Goal: Task Accomplishment & Management: Manage account settings

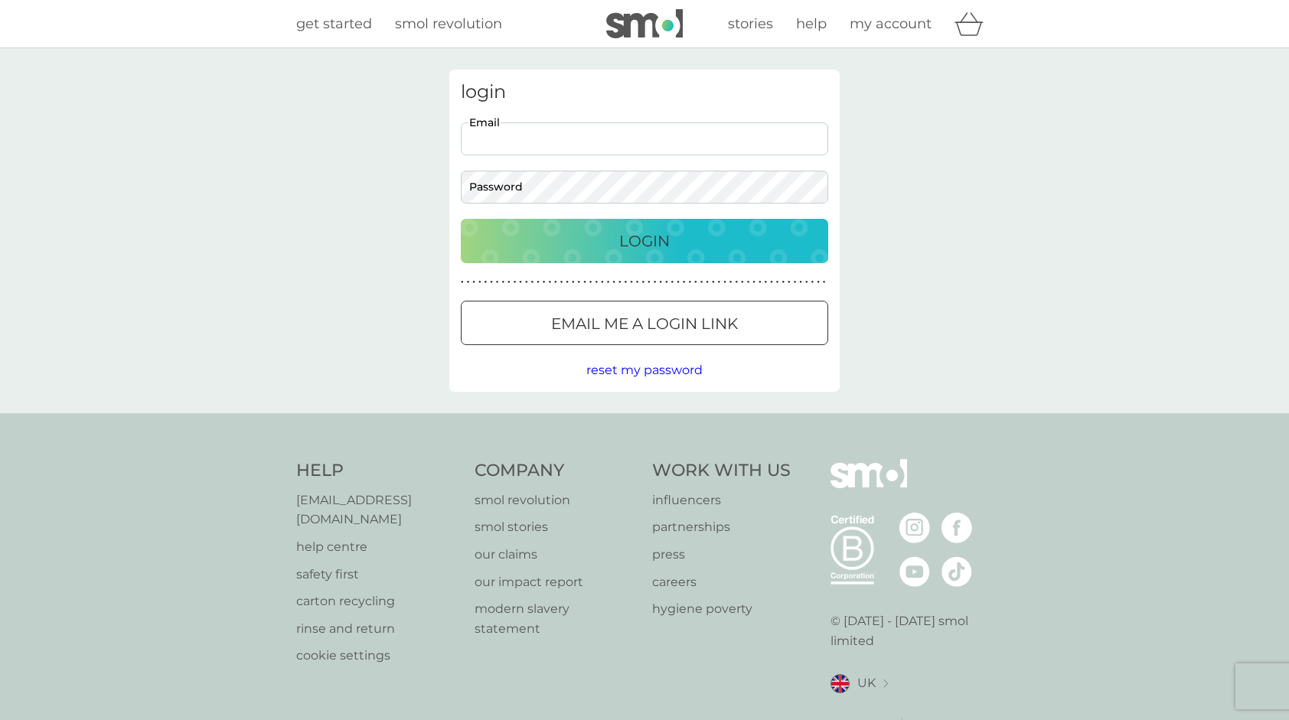
click at [539, 139] on input "Email" at bounding box center [644, 138] width 367 height 33
type input "jeetender13@yahoo.com"
click at [461, 219] on button "Login" at bounding box center [644, 241] width 367 height 44
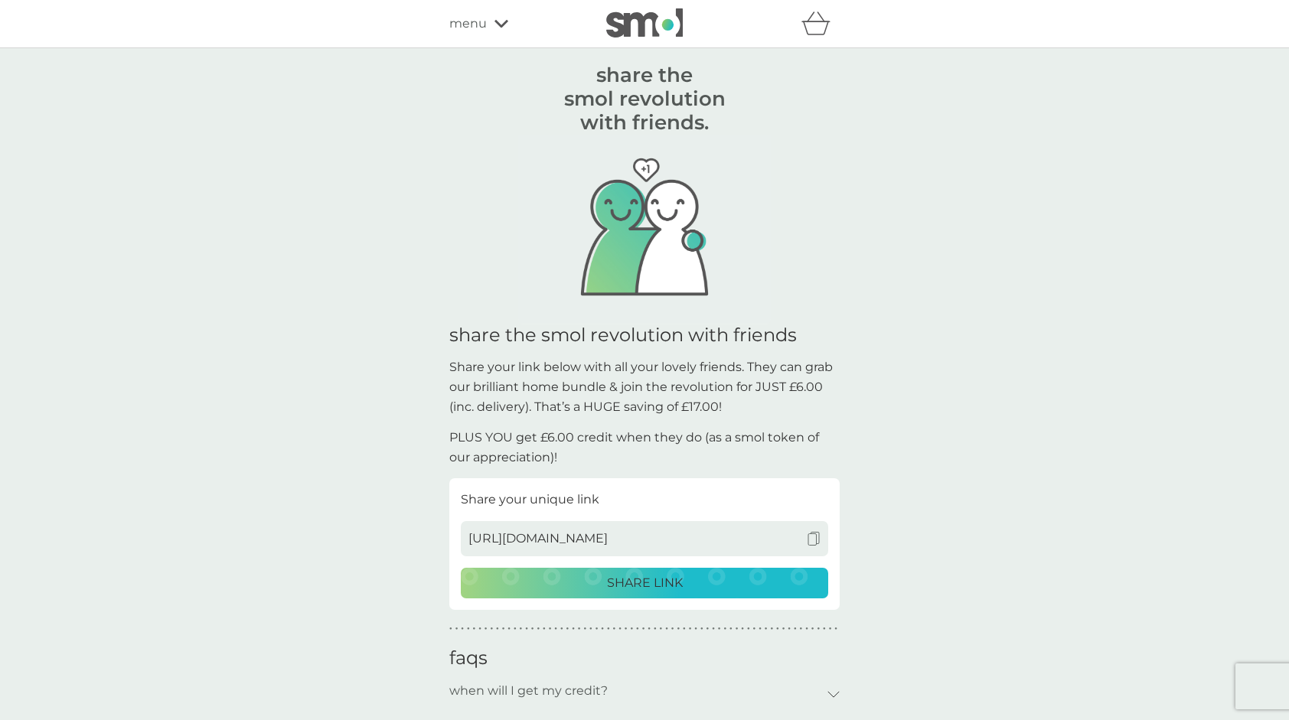
click at [462, 22] on span "menu" at bounding box center [467, 24] width 37 height 20
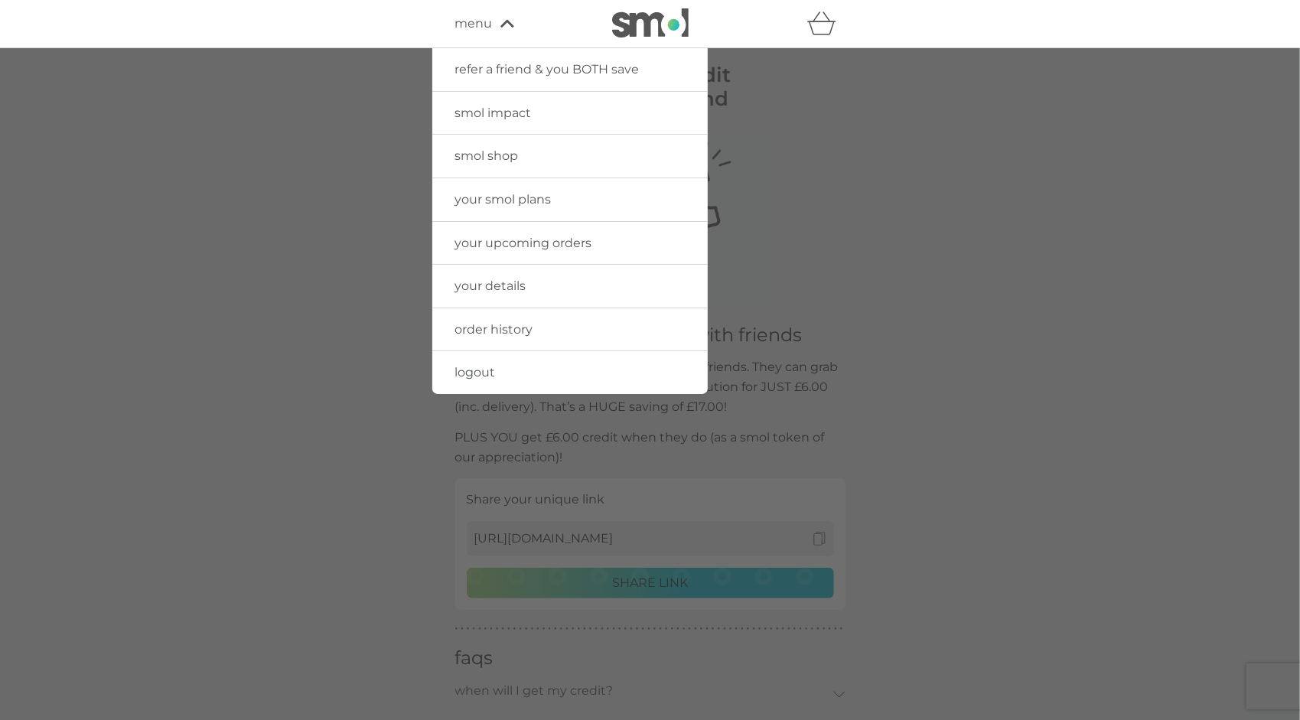
click at [485, 200] on span "your smol plans" at bounding box center [503, 199] width 96 height 15
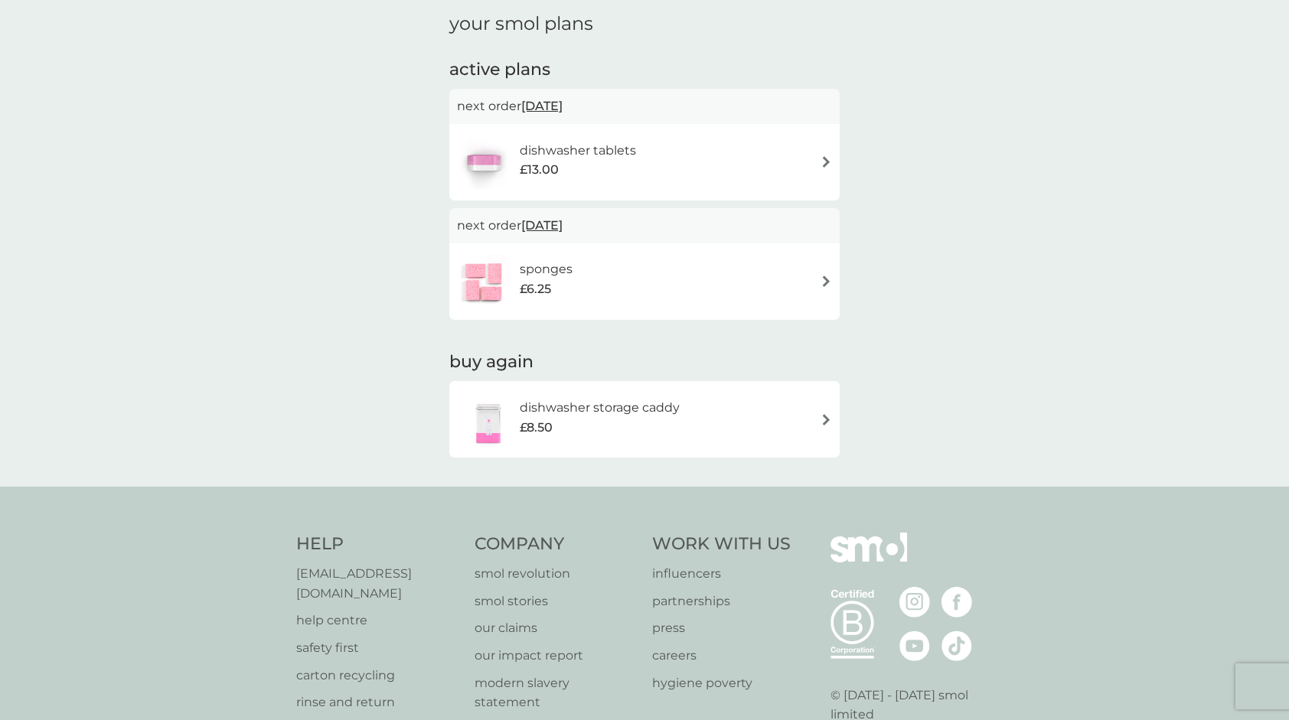
scroll to position [219, 0]
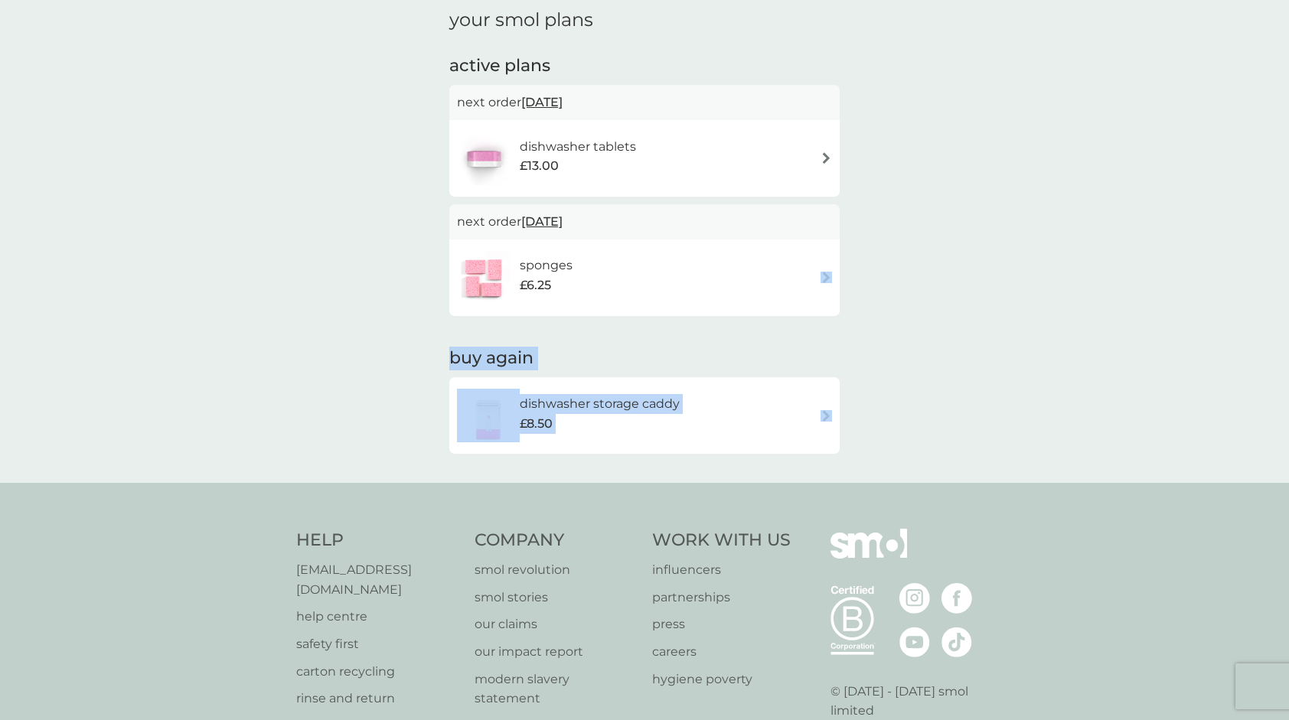
drag, startPoint x: 1283, startPoint y: 429, endPoint x: 1286, endPoint y: 201, distance: 228.1
click at [1286, 201] on div "combine your upcoming orders in one boxed delivery create my box find out more …" at bounding box center [644, 156] width 1289 height 654
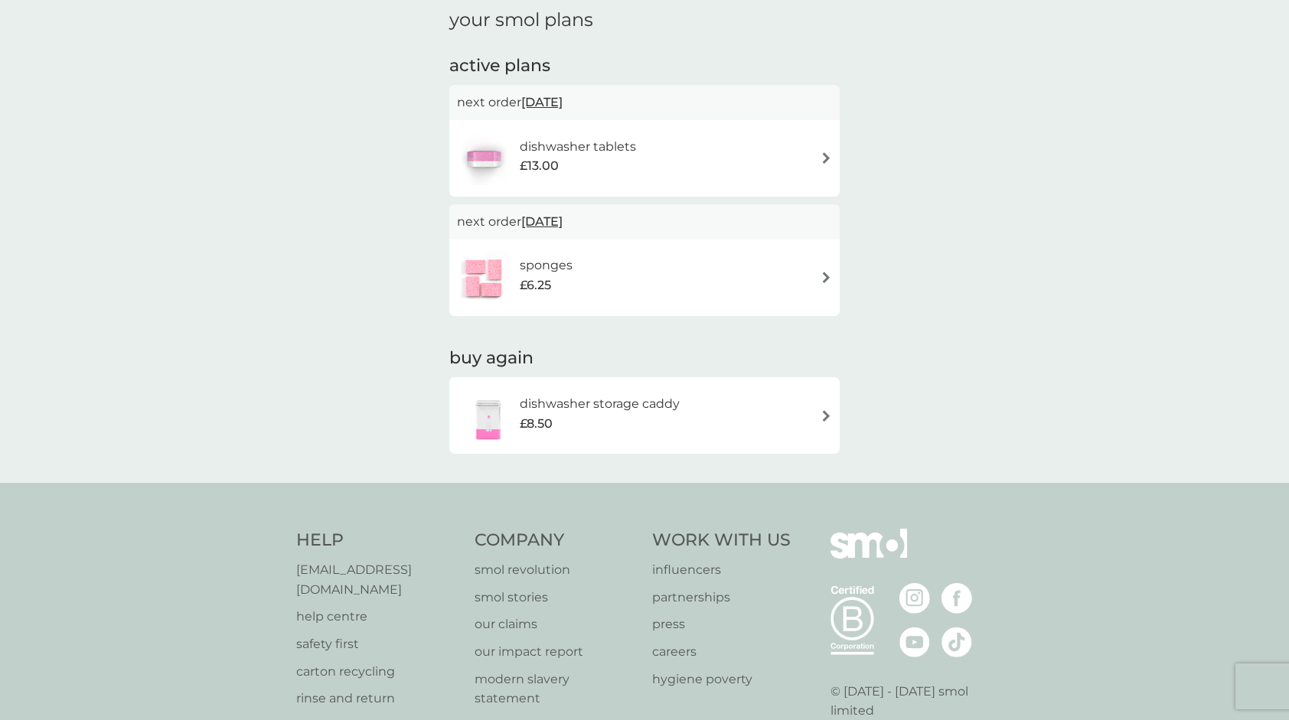
click at [233, 130] on div "combine your upcoming orders in one boxed delivery create my box find out more …" at bounding box center [644, 156] width 1289 height 654
